Goal: Information Seeking & Learning: Learn about a topic

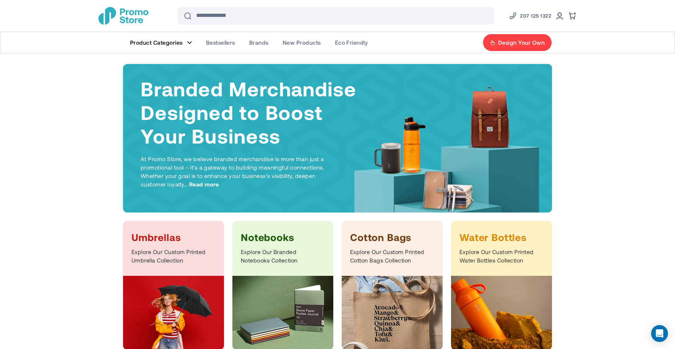
click at [187, 41] on figure "Main Menu" at bounding box center [189, 43] width 5 height 4
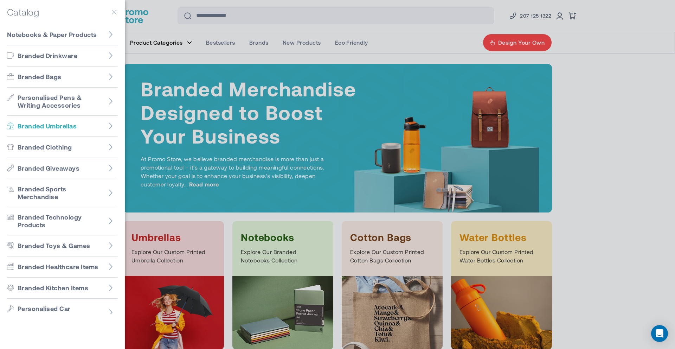
click at [73, 125] on span "Branded Umbrellas" at bounding box center [47, 126] width 59 height 8
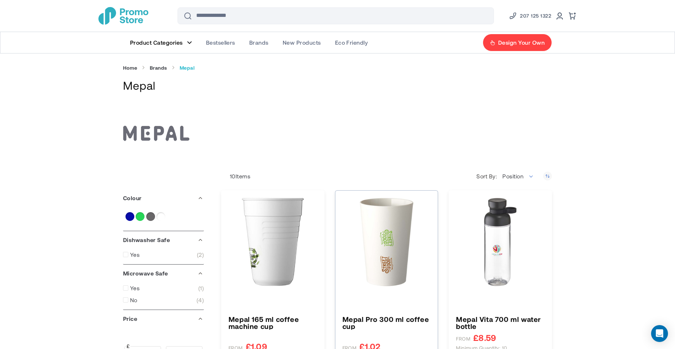
type input "****"
type input "*****"
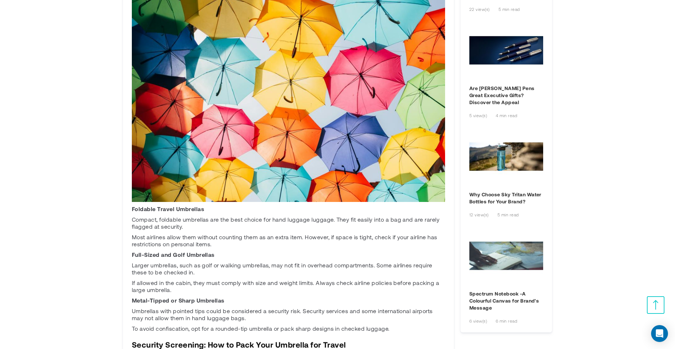
scroll to position [662, 0]
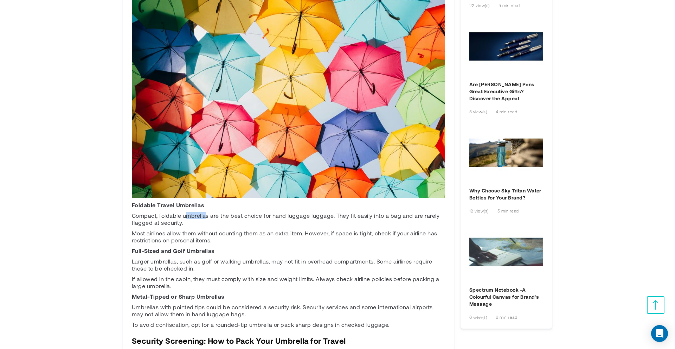
drag, startPoint x: 206, startPoint y: 217, endPoint x: 186, endPoint y: 217, distance: 20.0
click at [186, 217] on p "Compact, foldable umbrellas are the best choice for hand luggage luggage. They …" at bounding box center [288, 219] width 313 height 14
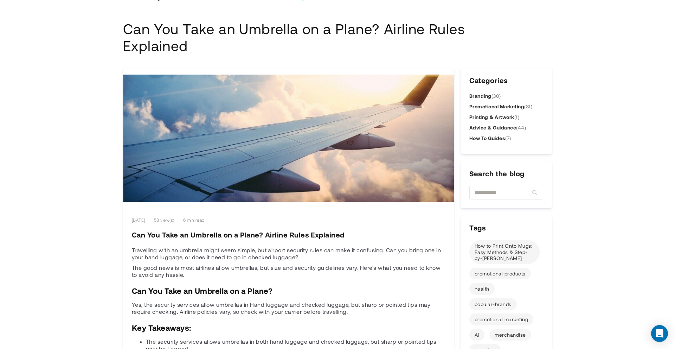
scroll to position [0, 0]
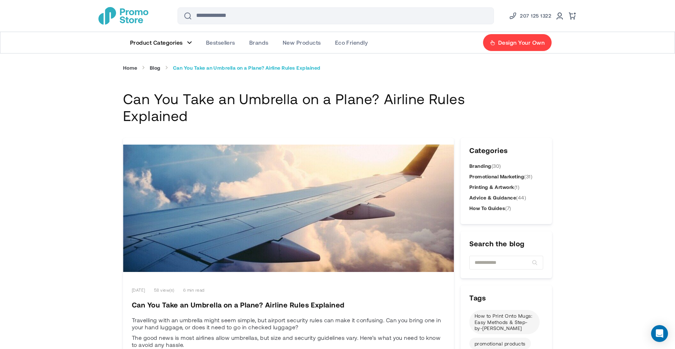
click at [138, 14] on img "store logo" at bounding box center [123, 16] width 50 height 18
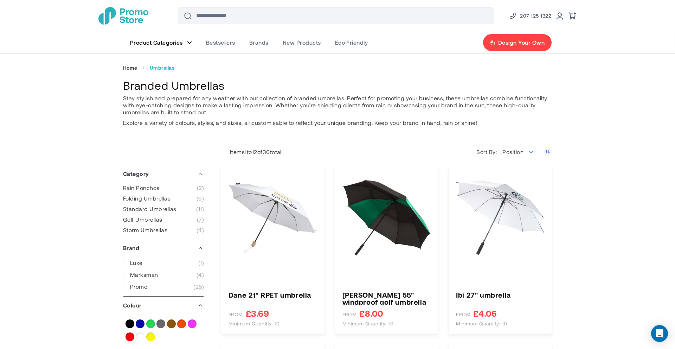
type input "****"
type input "*****"
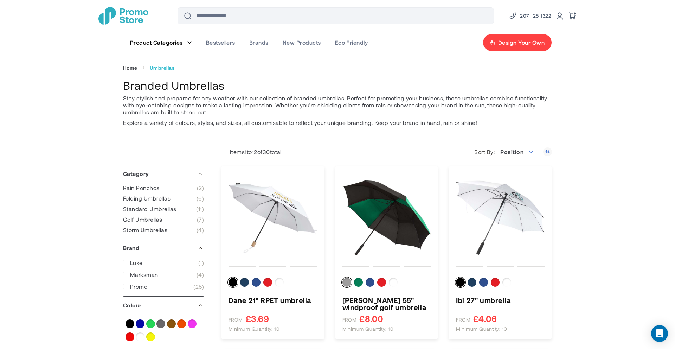
drag, startPoint x: 232, startPoint y: 86, endPoint x: 110, endPoint y: 87, distance: 122.0
copy h1 "Branded Umbrellas"
click at [186, 43] on link "Product Categories" at bounding box center [161, 42] width 76 height 21
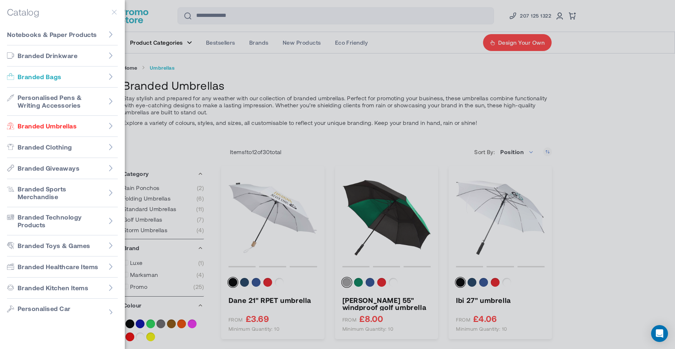
click at [103, 75] on link "Branded Bags" at bounding box center [62, 76] width 111 height 21
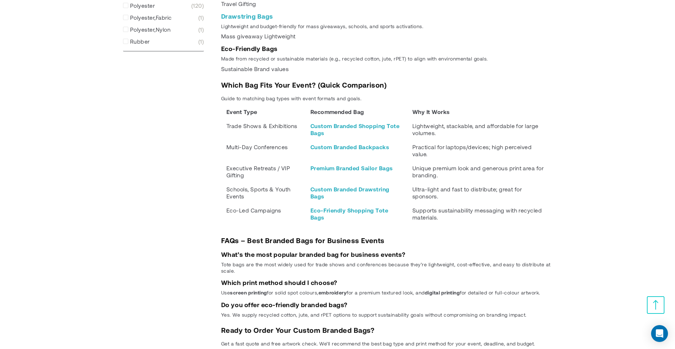
scroll to position [951, 0]
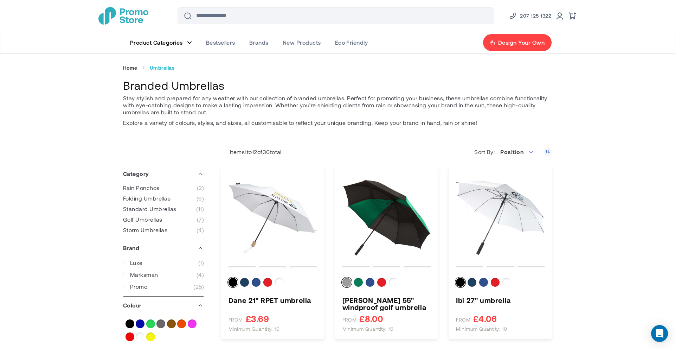
click at [188, 42] on figure "Main Menu" at bounding box center [189, 43] width 5 height 4
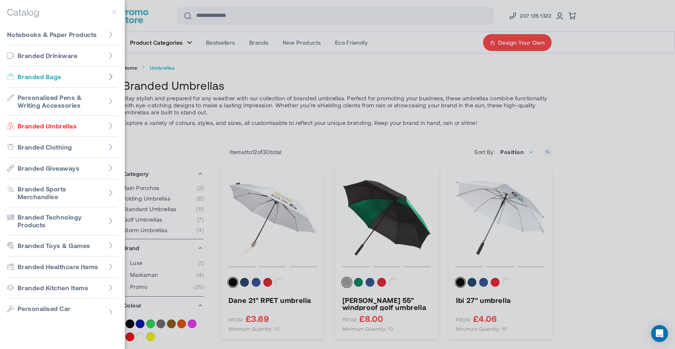
click at [112, 79] on icon "Go to Branded Bags" at bounding box center [110, 76] width 7 height 7
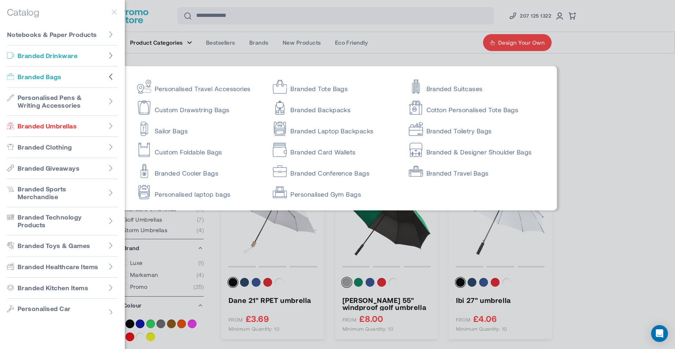
click at [111, 56] on icon "Go to Branded Drinkware" at bounding box center [111, 55] width 4 height 6
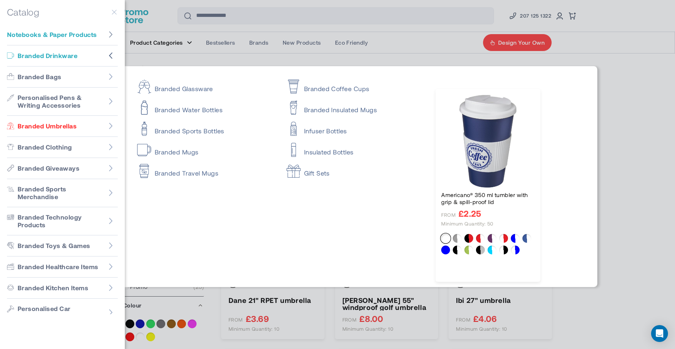
click at [111, 33] on icon "Go to Notebooks & Paper Products" at bounding box center [111, 34] width 4 height 6
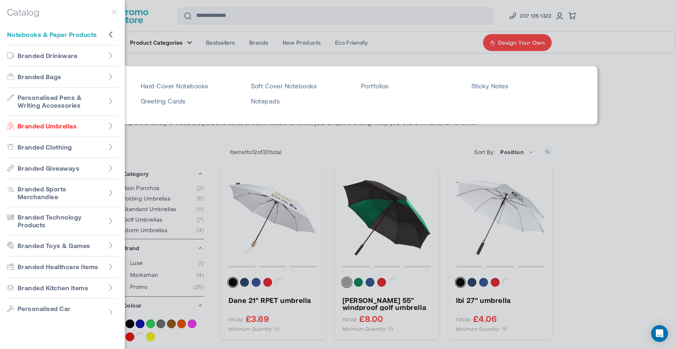
click at [111, 37] on icon "Go to Notebooks & Paper Products" at bounding box center [110, 34] width 7 height 7
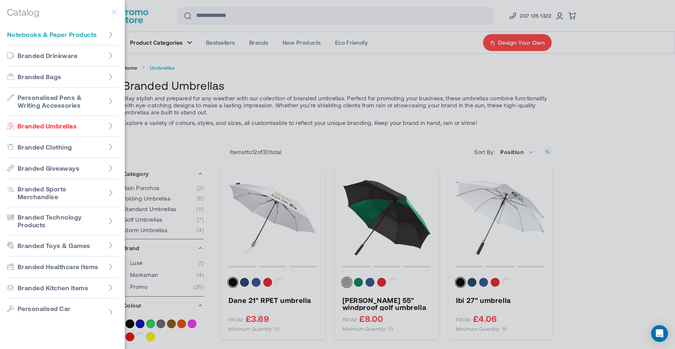
click at [111, 37] on icon "Go to Notebooks & Paper Products" at bounding box center [110, 34] width 7 height 7
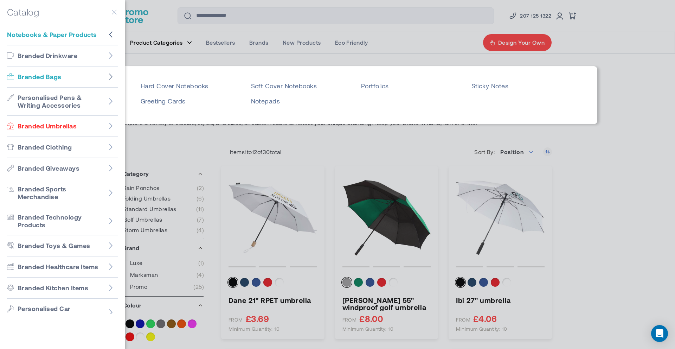
click at [111, 73] on icon "Go to Branded Bags" at bounding box center [110, 76] width 7 height 7
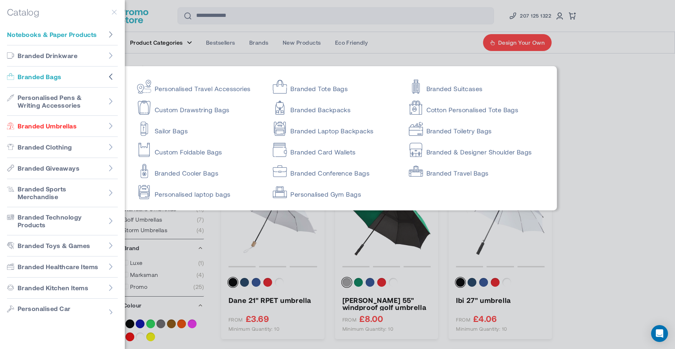
click at [110, 34] on icon "Go to Notebooks & Paper Products" at bounding box center [110, 34] width 7 height 7
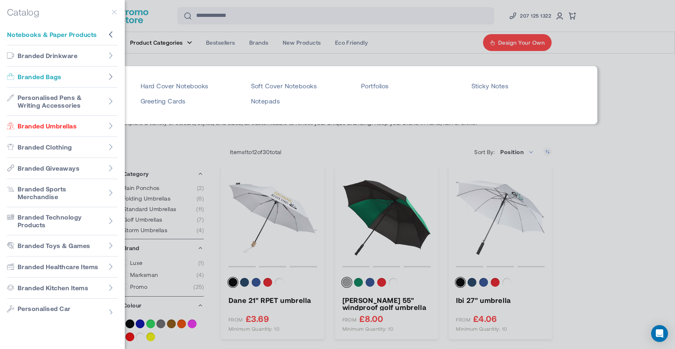
click at [111, 71] on figure "Go to Branded Bags" at bounding box center [111, 77] width 14 height 14
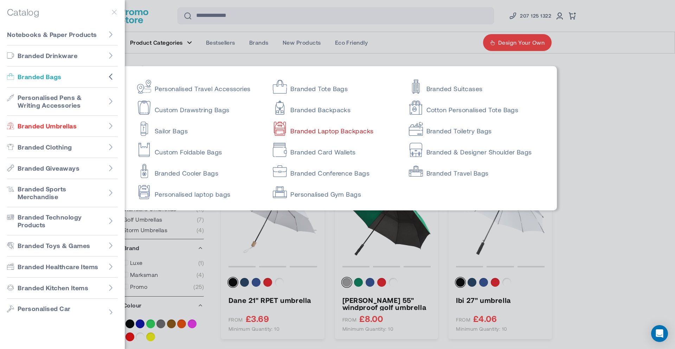
click at [289, 129] on link "Branded Laptop Backpacks" at bounding box center [334, 128] width 123 height 14
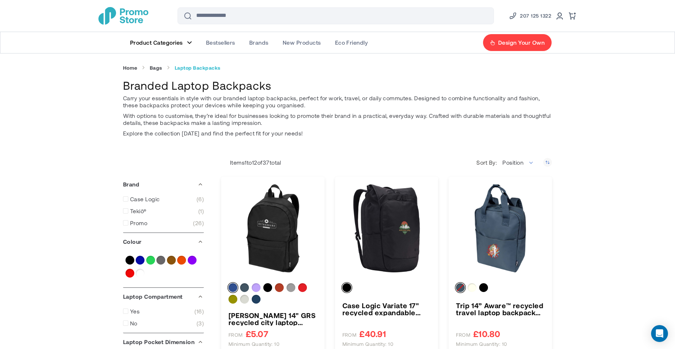
click at [249, 91] on h1 "Branded Laptop Backpacks" at bounding box center [337, 85] width 429 height 15
drag, startPoint x: 175, startPoint y: 87, endPoint x: 84, endPoint y: 88, distance: 91.4
drag, startPoint x: 124, startPoint y: 86, endPoint x: 350, endPoint y: 85, distance: 225.7
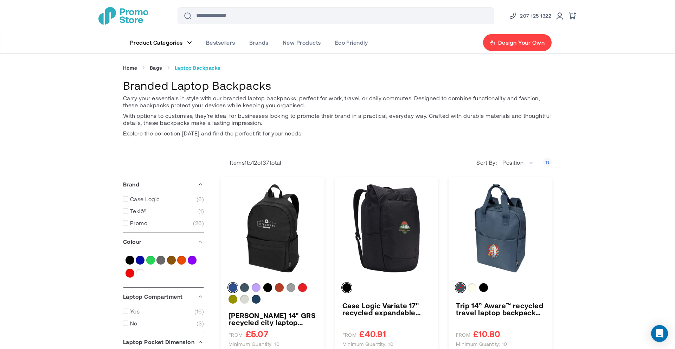
click at [350, 85] on h1 "Branded Laptop Backpacks" at bounding box center [337, 85] width 429 height 15
copy h1 "Branded Laptop Backpacks"
click at [48, 31] on header "Skip to Content Compare Blog Sign In Create an Account Search Search 207 125 13…" at bounding box center [337, 32] width 675 height 64
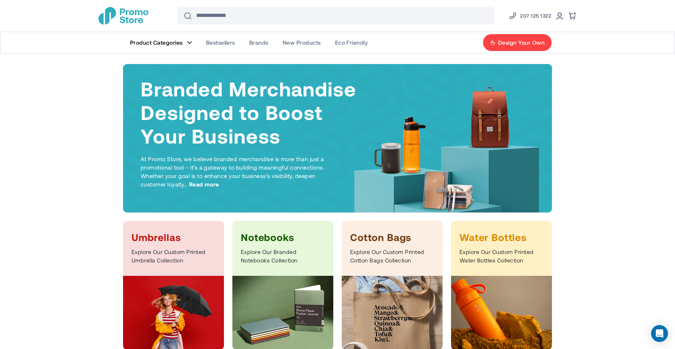
click at [189, 41] on figure "Main Menu" at bounding box center [189, 43] width 5 height 4
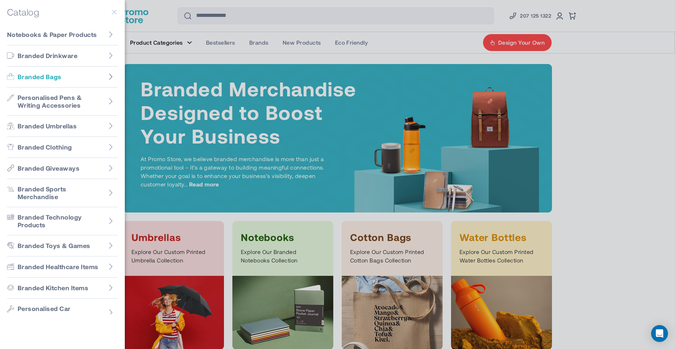
click at [107, 76] on icon "Go to Branded Bags" at bounding box center [110, 76] width 7 height 7
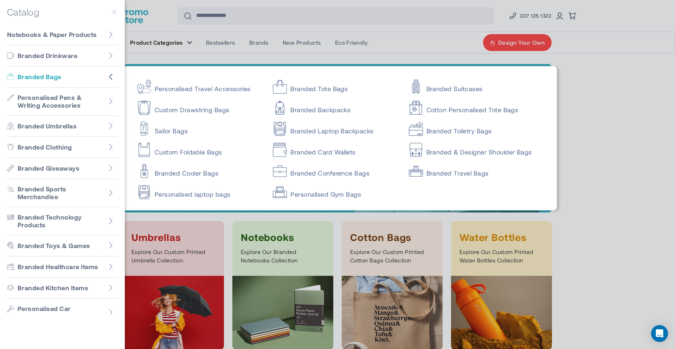
click at [48, 76] on span "Branded Bags" at bounding box center [40, 77] width 44 height 8
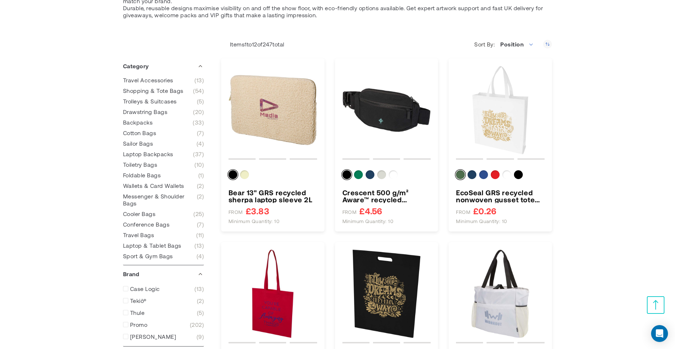
scroll to position [140, 0]
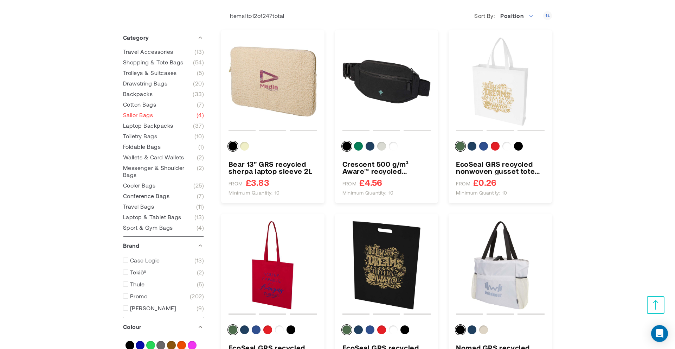
click at [133, 113] on span "Sailor Bags" at bounding box center [138, 114] width 30 height 7
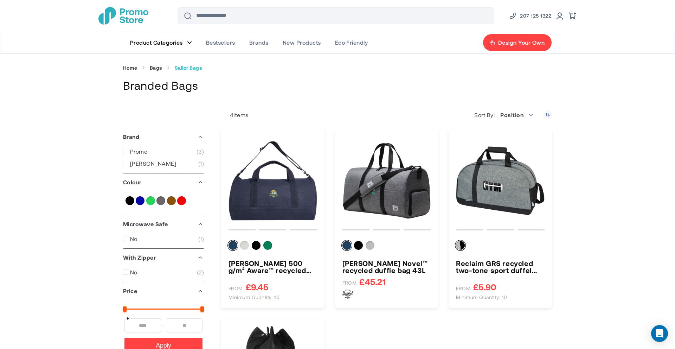
click at [188, 43] on figure "Main Menu" at bounding box center [189, 43] width 5 height 4
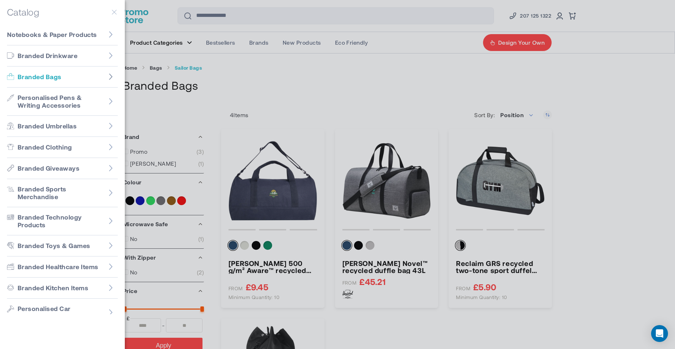
click at [112, 77] on icon "Go to Branded Bags" at bounding box center [111, 76] width 4 height 6
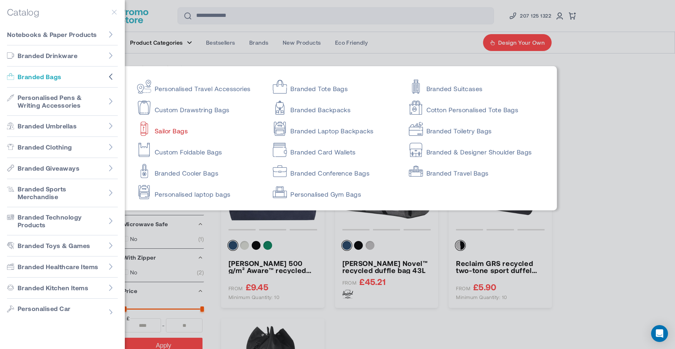
click at [164, 130] on link "Sailor Bags" at bounding box center [198, 128] width 123 height 14
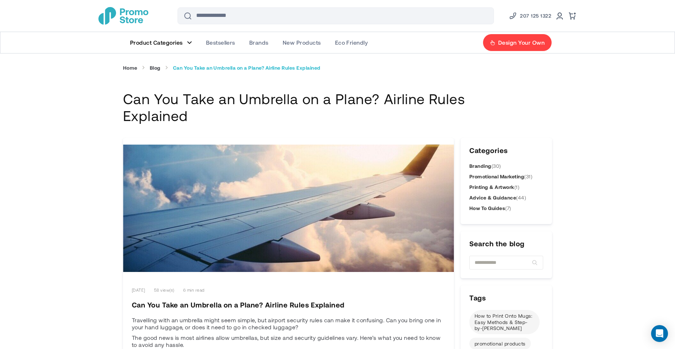
click at [143, 16] on img "store logo" at bounding box center [123, 16] width 50 height 18
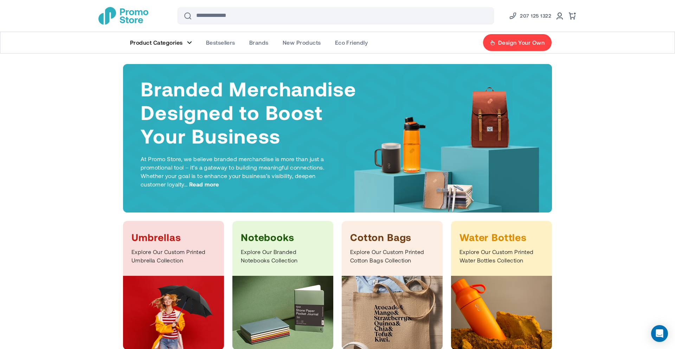
click at [179, 41] on span "Product Categories" at bounding box center [156, 42] width 53 height 7
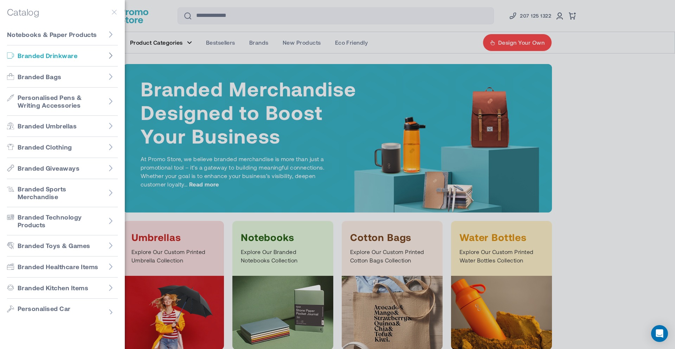
click at [110, 57] on icon "Go to Branded Drinkware" at bounding box center [111, 55] width 4 height 6
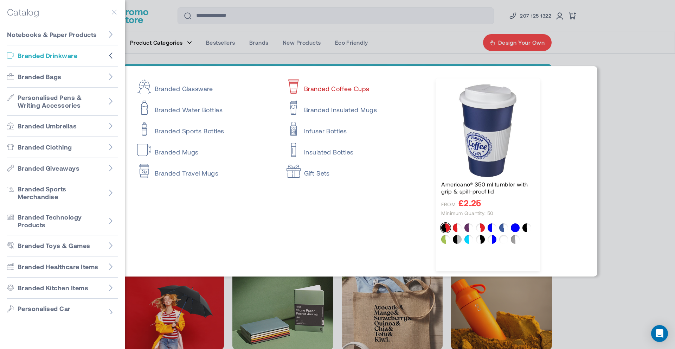
click at [323, 86] on link "Branded Coffee Cups" at bounding box center [354, 85] width 137 height 14
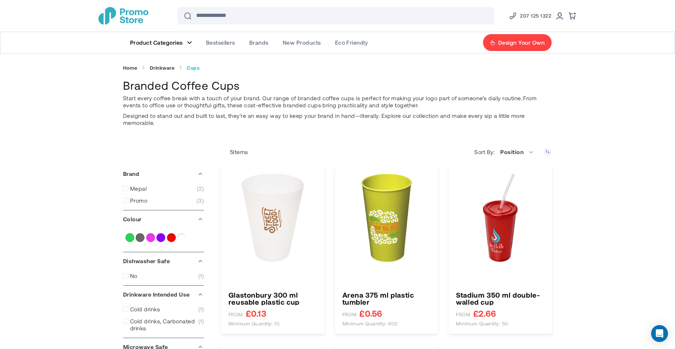
type input "****"
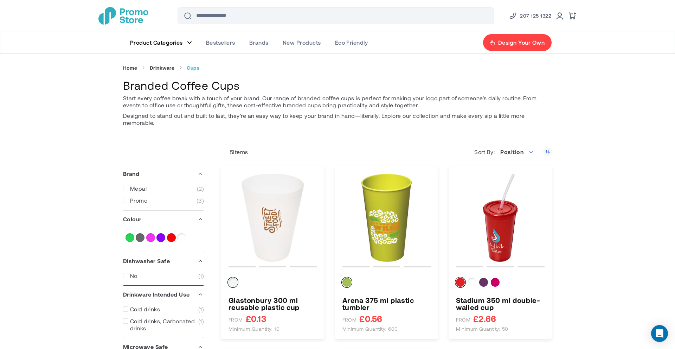
drag, startPoint x: 263, startPoint y: 152, endPoint x: 221, endPoint y: 150, distance: 41.9
click at [189, 41] on figure "Main Menu" at bounding box center [189, 43] width 5 height 4
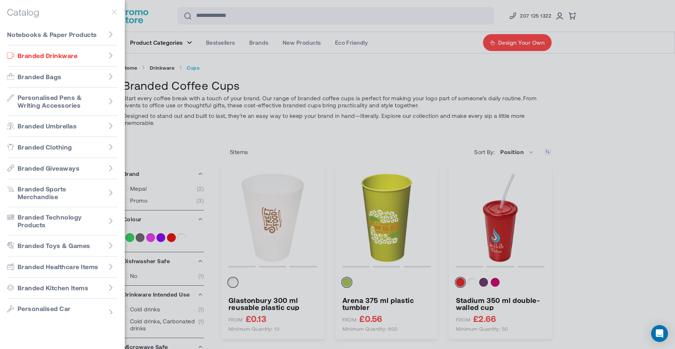
click at [205, 112] on div at bounding box center [337, 174] width 675 height 349
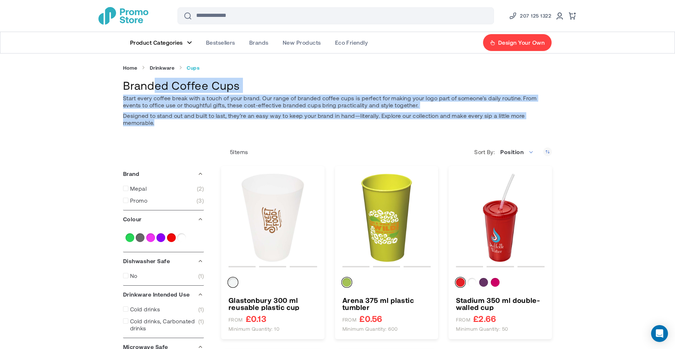
drag, startPoint x: 174, startPoint y: 128, endPoint x: 118, endPoint y: 93, distance: 66.2
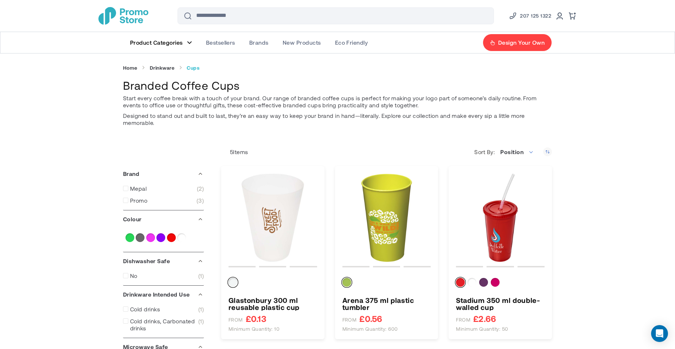
click at [123, 105] on p "Start every coffee break with a touch of your brand. Our range of branded coffe…" at bounding box center [337, 102] width 429 height 14
click at [189, 41] on figure "Main Menu" at bounding box center [189, 43] width 5 height 4
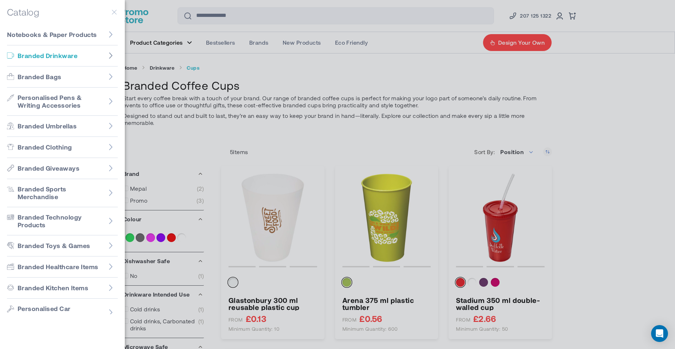
click at [111, 54] on icon "Go to Branded Drinkware" at bounding box center [111, 55] width 4 height 6
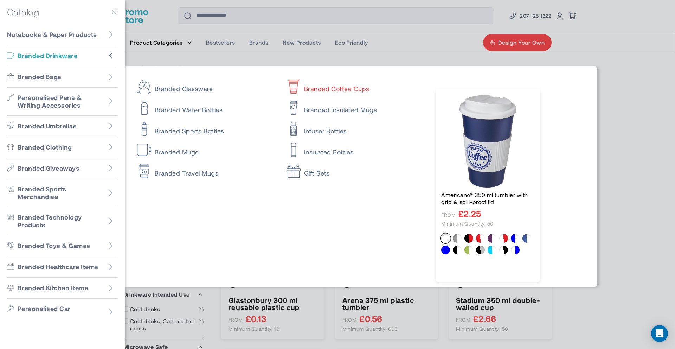
click at [625, 172] on div at bounding box center [337, 174] width 675 height 349
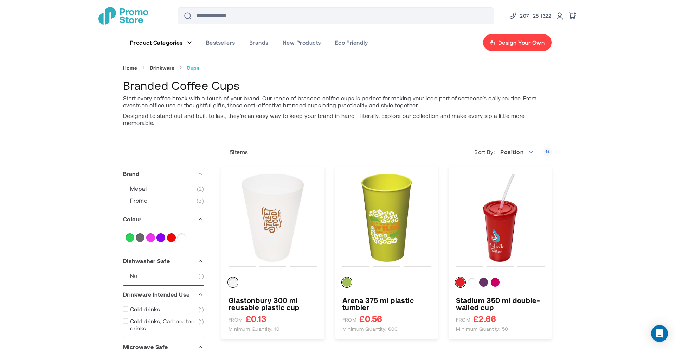
click at [192, 44] on link "Product Categories" at bounding box center [161, 42] width 76 height 21
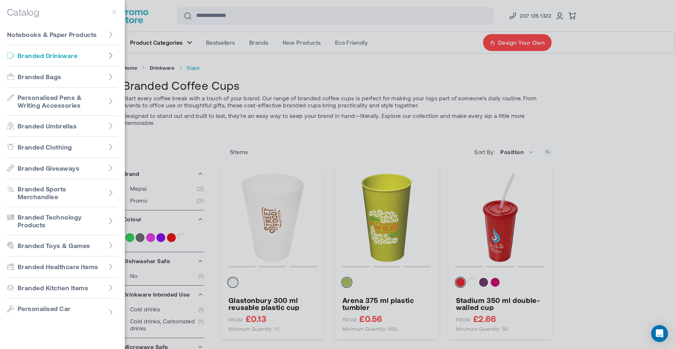
click at [113, 57] on icon "Go to Branded Drinkware" at bounding box center [110, 55] width 7 height 7
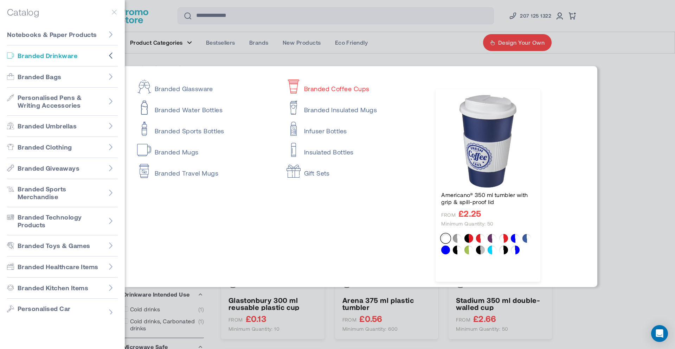
click at [219, 57] on div at bounding box center [337, 174] width 675 height 349
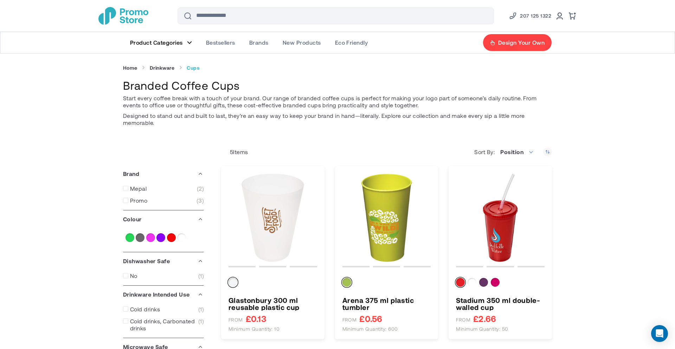
drag, startPoint x: 257, startPoint y: 115, endPoint x: 247, endPoint y: 114, distance: 9.9
click at [248, 114] on p "Designed to stand out and built to last, they’re an easy way to keep your brand…" at bounding box center [337, 119] width 429 height 14
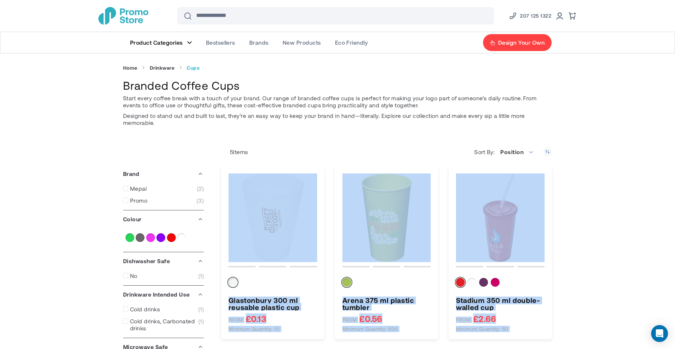
drag, startPoint x: 156, startPoint y: 134, endPoint x: 244, endPoint y: 140, distance: 87.7
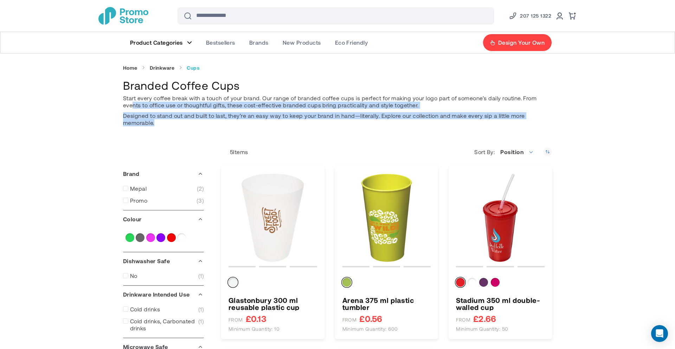
drag, startPoint x: 171, startPoint y: 122, endPoint x: 132, endPoint y: 101, distance: 44.5
click at [132, 101] on div "Start every coffee break with a touch of your brand. Our range of branded coffe…" at bounding box center [337, 112] width 429 height 35
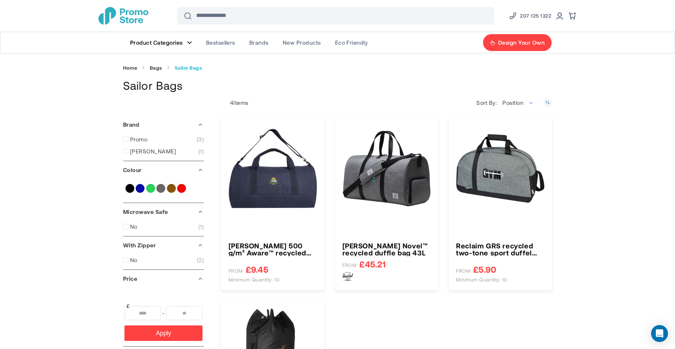
type input "****"
type input "*****"
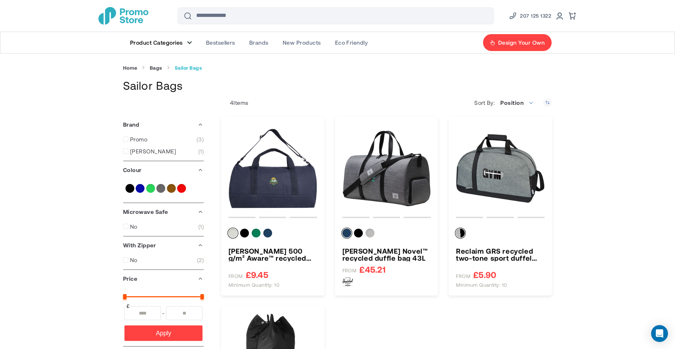
click at [189, 45] on link "Product Categories" at bounding box center [161, 42] width 76 height 21
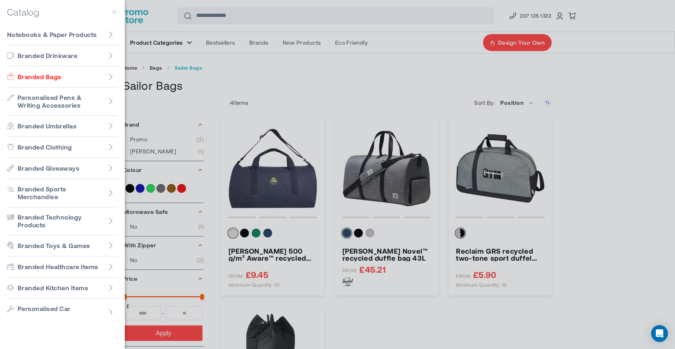
click at [210, 78] on div at bounding box center [337, 174] width 675 height 349
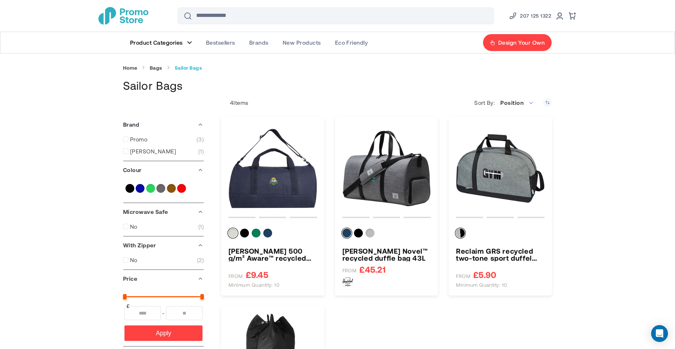
click at [187, 45] on link "Product Categories" at bounding box center [161, 42] width 76 height 21
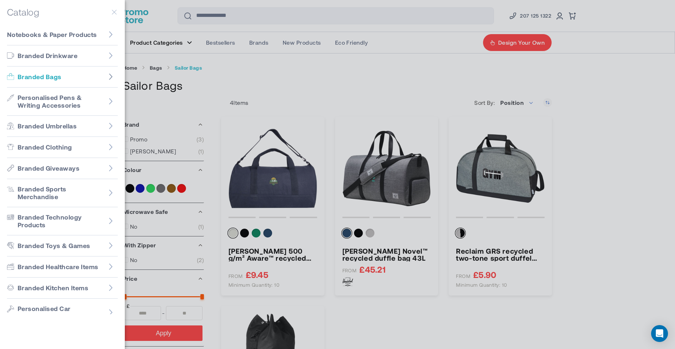
click at [112, 76] on icon "Go to Branded Bags" at bounding box center [110, 76] width 7 height 7
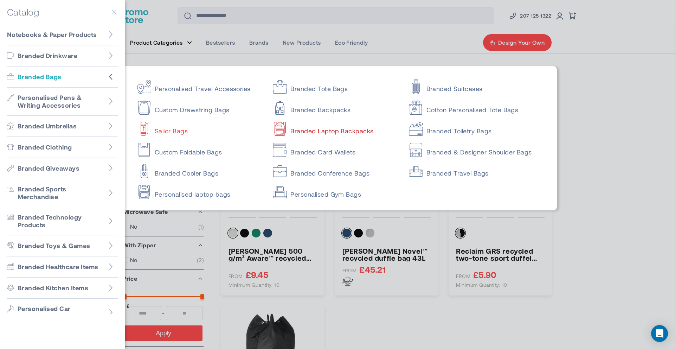
click at [319, 130] on link "Branded Laptop Backpacks" at bounding box center [334, 128] width 123 height 14
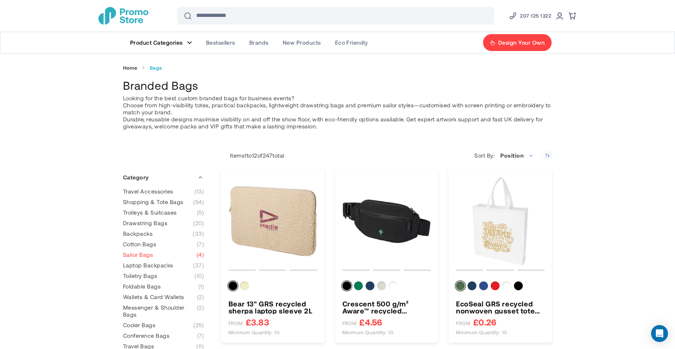
click at [187, 43] on figure "Main Menu" at bounding box center [189, 43] width 5 height 4
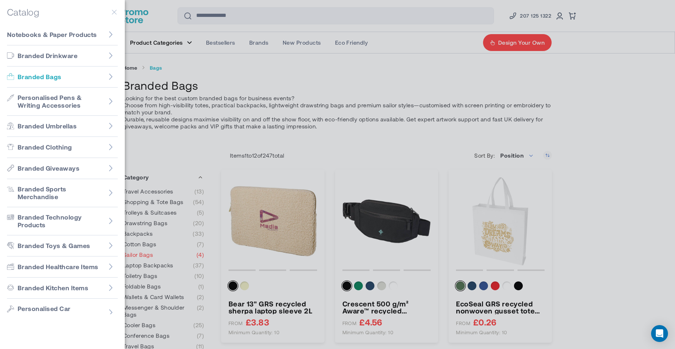
click at [90, 75] on link "Branded Bags" at bounding box center [62, 76] width 111 height 21
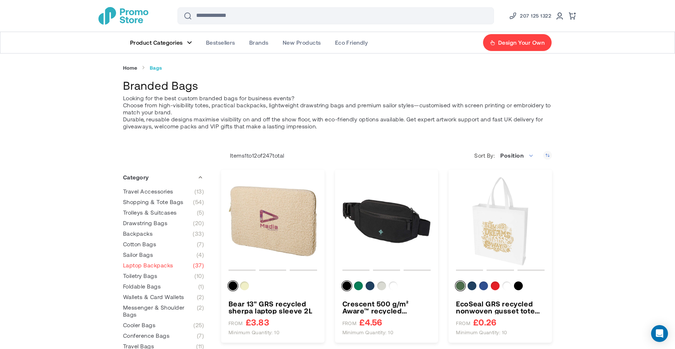
scroll to position [10, 0]
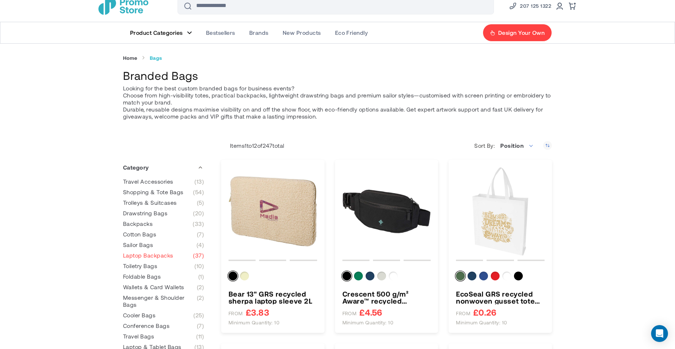
click at [146, 254] on span "Laptop Backpacks" at bounding box center [148, 255] width 50 height 7
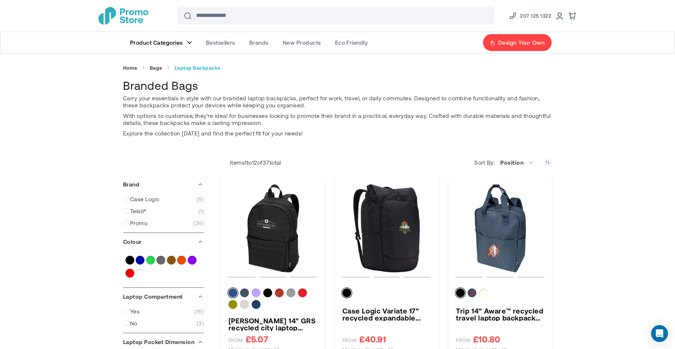
click at [178, 42] on span "Product Categories" at bounding box center [156, 42] width 53 height 7
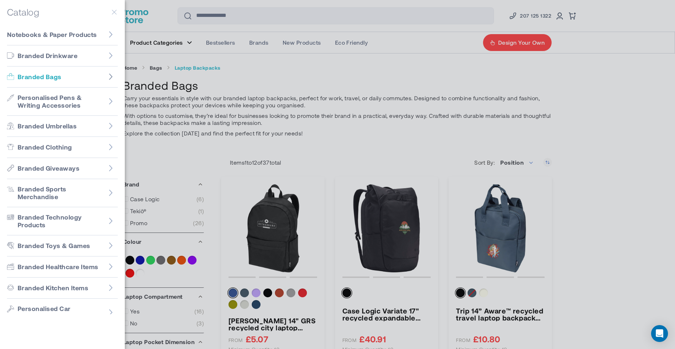
click at [113, 73] on icon "Go to Branded Bags" at bounding box center [110, 76] width 7 height 7
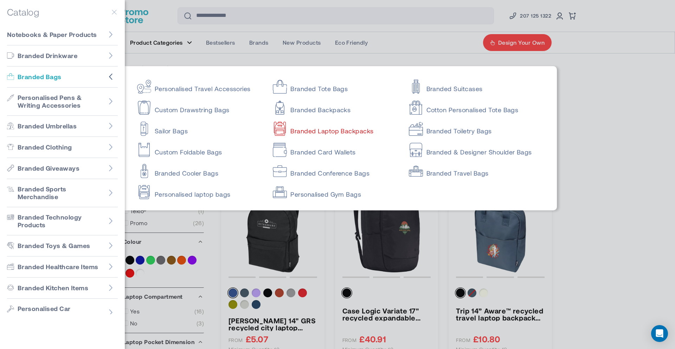
click at [322, 131] on link "Branded Laptop Backpacks" at bounding box center [334, 128] width 123 height 14
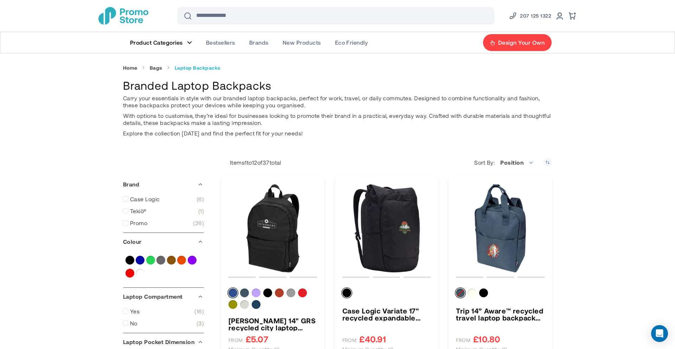
click at [157, 70] on link "Bags" at bounding box center [156, 68] width 13 height 6
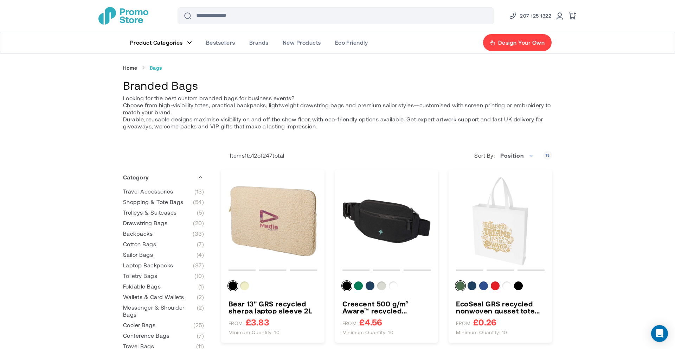
scroll to position [80, 0]
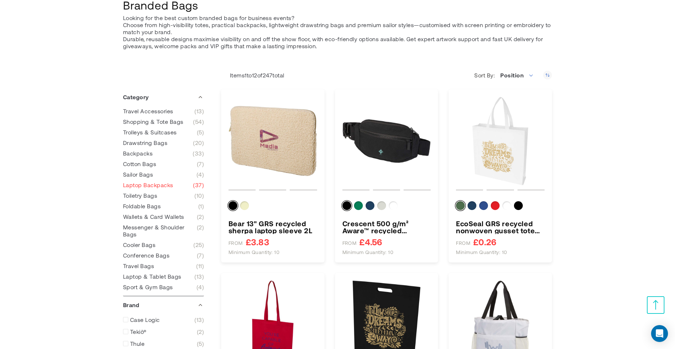
click at [143, 185] on span "Laptop Backpacks" at bounding box center [148, 184] width 50 height 7
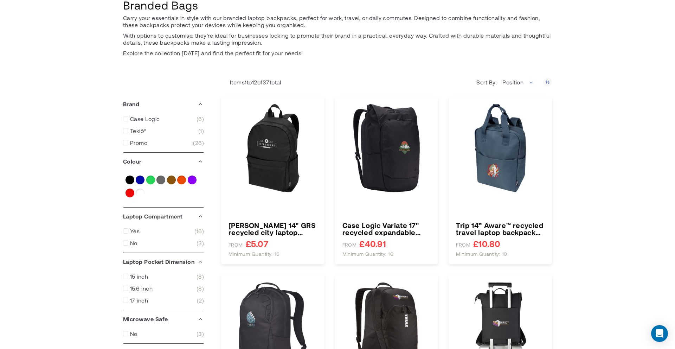
type input "****"
type input "*****"
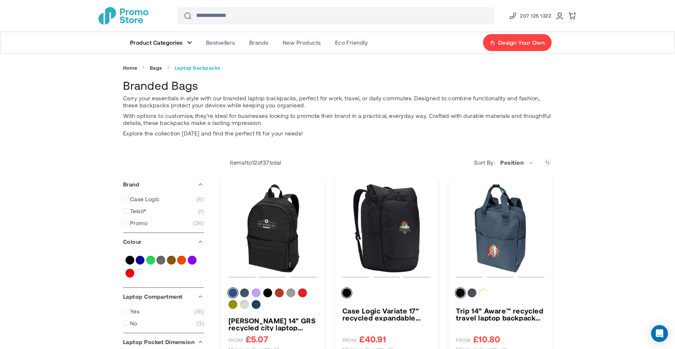
drag, startPoint x: 204, startPoint y: 85, endPoint x: 97, endPoint y: 85, distance: 106.5
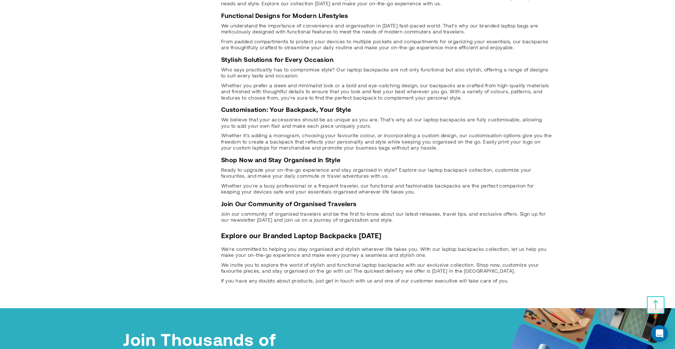
scroll to position [914, 0]
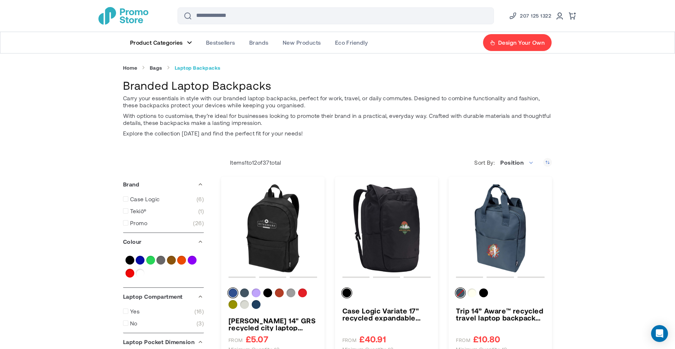
drag, startPoint x: 227, startPoint y: 86, endPoint x: 85, endPoint y: 85, distance: 142.0
drag, startPoint x: 114, startPoint y: 85, endPoint x: 249, endPoint y: 85, distance: 134.3
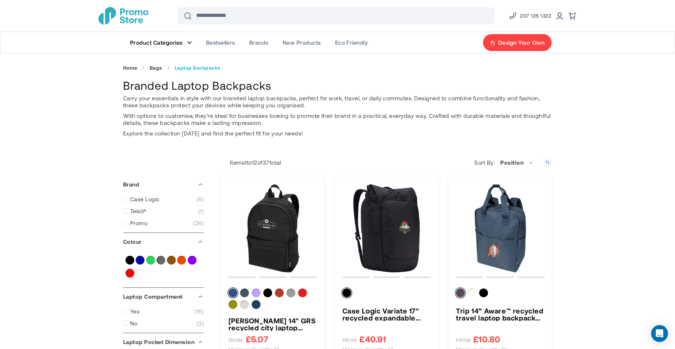
click at [190, 42] on figure "Main Menu" at bounding box center [189, 43] width 5 height 4
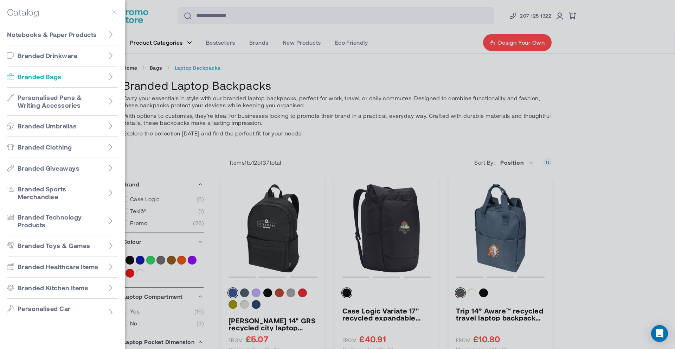
click at [36, 76] on span "Branded Bags" at bounding box center [40, 77] width 44 height 8
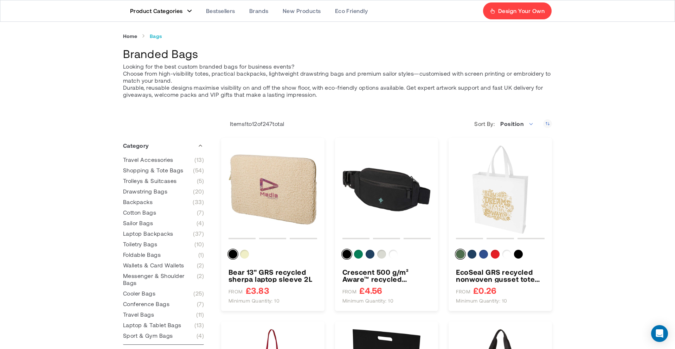
scroll to position [26, 0]
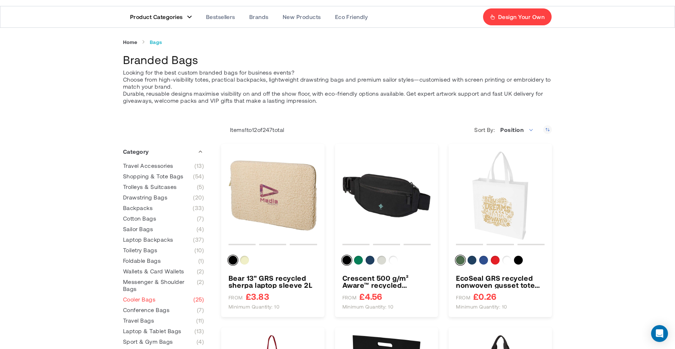
click at [142, 300] on span "Cooler Bags" at bounding box center [139, 299] width 32 height 7
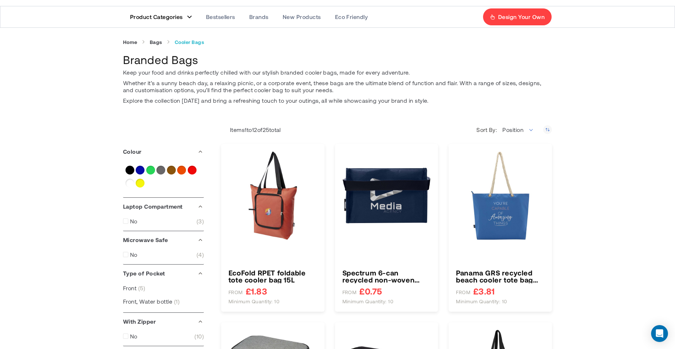
type input "****"
type input "*****"
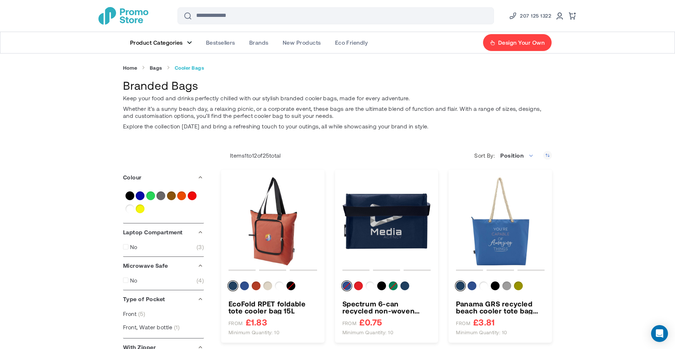
click at [189, 39] on link "Product Categories" at bounding box center [161, 42] width 76 height 21
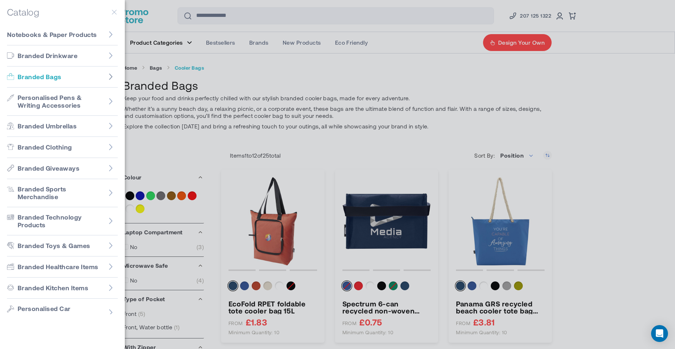
click at [110, 76] on icon "Go to Branded Bags" at bounding box center [111, 76] width 4 height 6
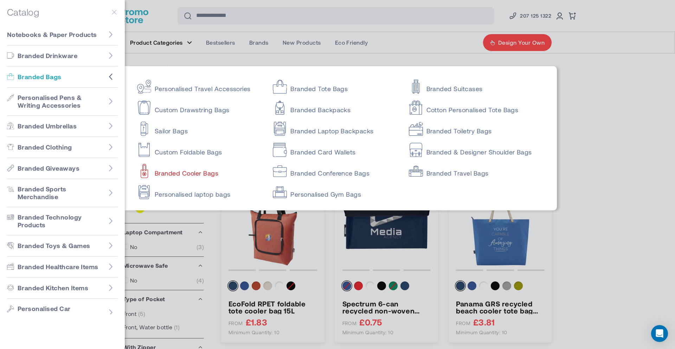
click at [205, 171] on link "Branded Cooler Bags" at bounding box center [198, 170] width 123 height 14
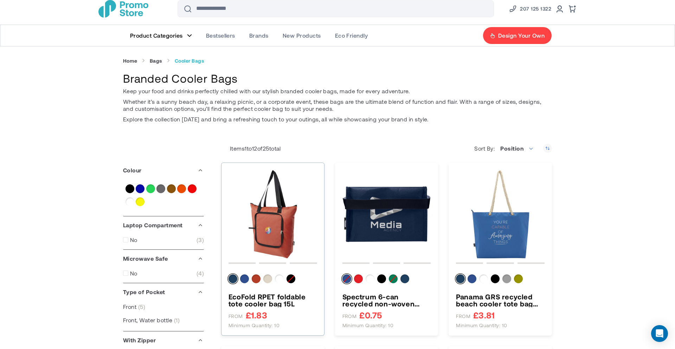
scroll to position [9, 0]
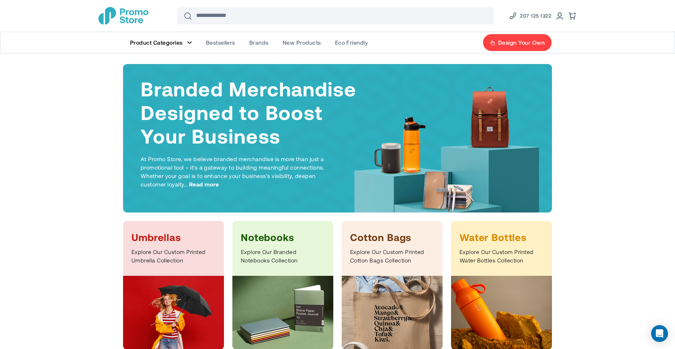
click at [138, 14] on img "store logo" at bounding box center [123, 16] width 50 height 18
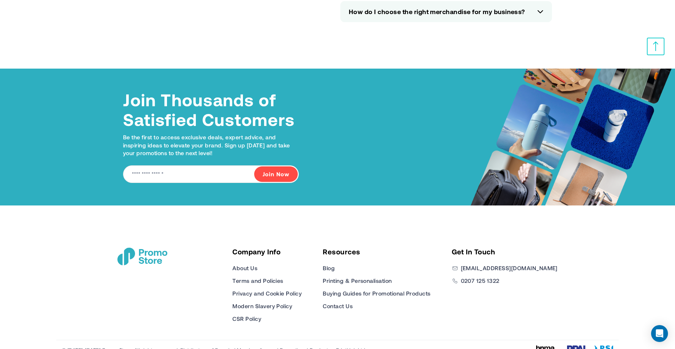
scroll to position [3151, 0]
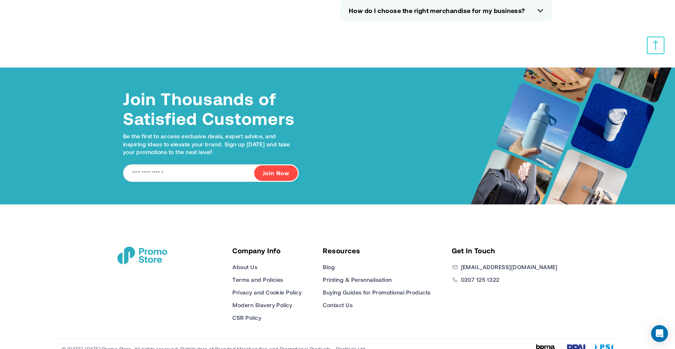
click at [131, 264] on div "Company Info About Us Terms and Policies Privacy and Cookie Policy Modern Slave…" at bounding box center [337, 271] width 457 height 134
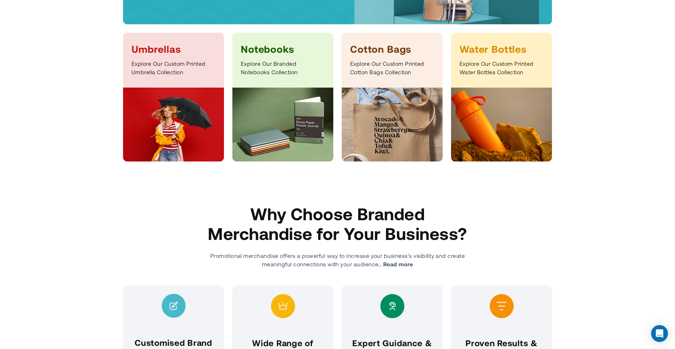
scroll to position [0, 0]
